Goal: Find contact information: Find contact information

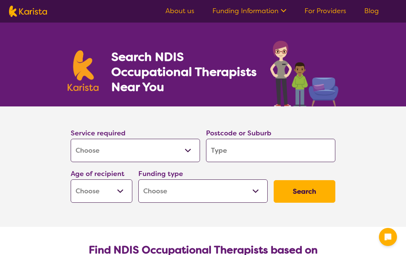
select select "[MEDICAL_DATA]"
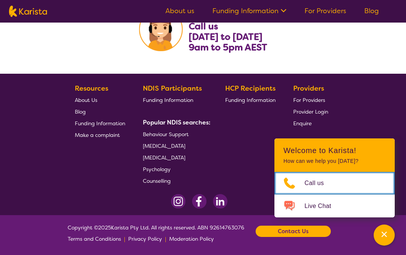
scroll to position [1350, 0]
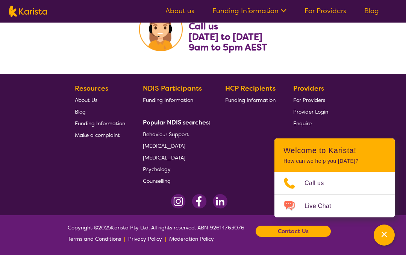
click at [315, 236] on div "Contact Us" at bounding box center [292, 230] width 75 height 11
click at [311, 232] on div "Contact Us" at bounding box center [292, 230] width 75 height 11
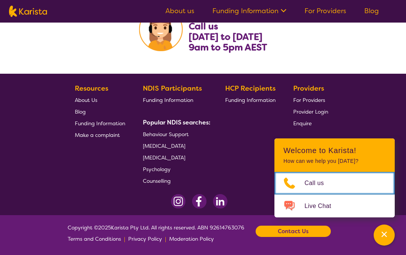
click at [328, 181] on span "Call us" at bounding box center [318, 182] width 29 height 11
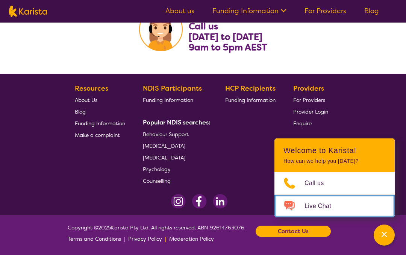
click at [348, 209] on link "Live Chat" at bounding box center [334, 206] width 120 height 23
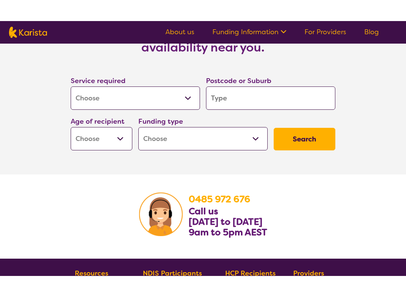
scroll to position [1174, 0]
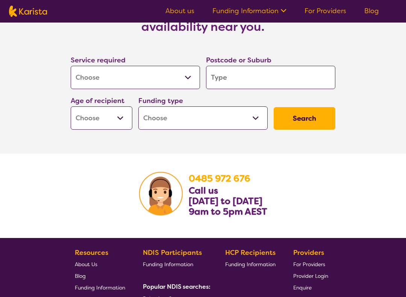
click at [308, 130] on button "Search" at bounding box center [305, 118] width 62 height 23
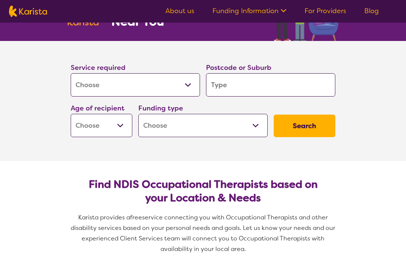
scroll to position [56, 0]
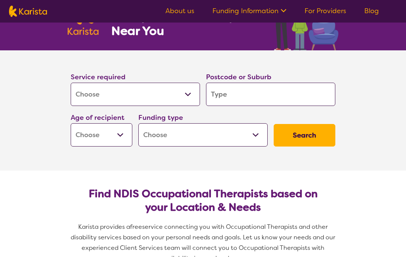
click at [307, 128] on button "Search" at bounding box center [305, 135] width 62 height 23
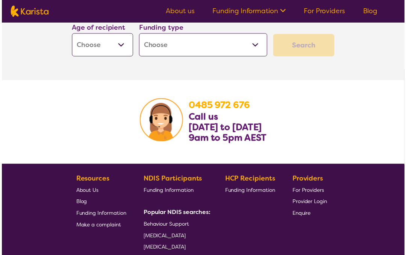
scroll to position [23, 0]
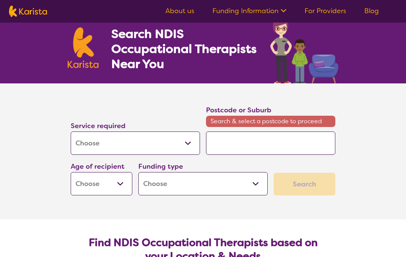
click at [278, 162] on div "Service required Allied Health Assistant Assessment ([MEDICAL_DATA] or [MEDICAL…" at bounding box center [203, 149] width 271 height 97
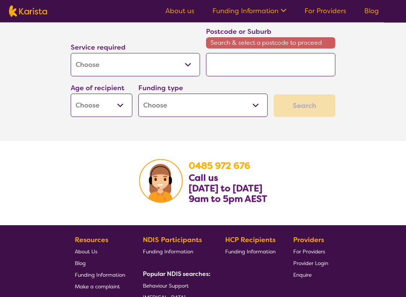
scroll to position [1228, 0]
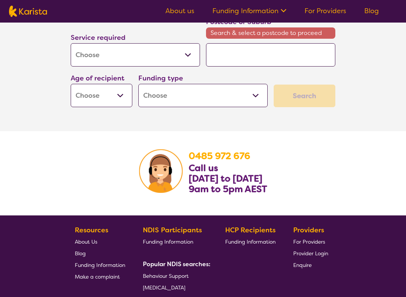
click at [212, 162] on b "0485 972 676" at bounding box center [220, 156] width 62 height 12
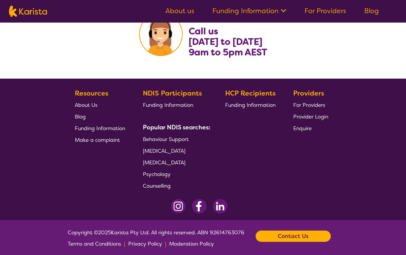
scroll to position [1382, 0]
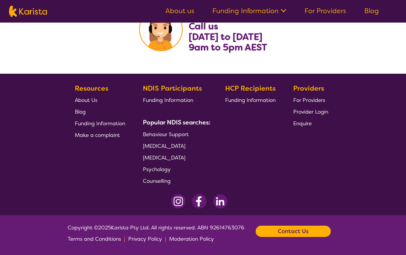
click at [312, 235] on div "Contact Us" at bounding box center [292, 230] width 75 height 11
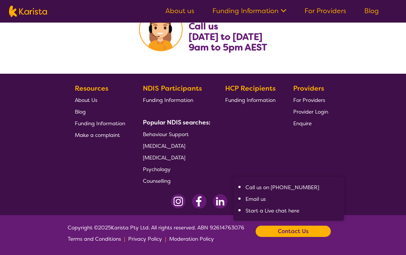
click at [397, 231] on footer "Copyright © 2025 Karista Pty Ltd. All rights reserved. ABN 92614763076 Terms an…" at bounding box center [203, 235] width 406 height 40
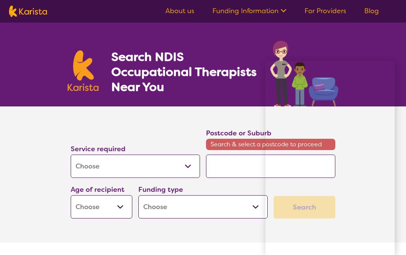
scroll to position [0, 0]
